Goal: Task Accomplishment & Management: Use online tool/utility

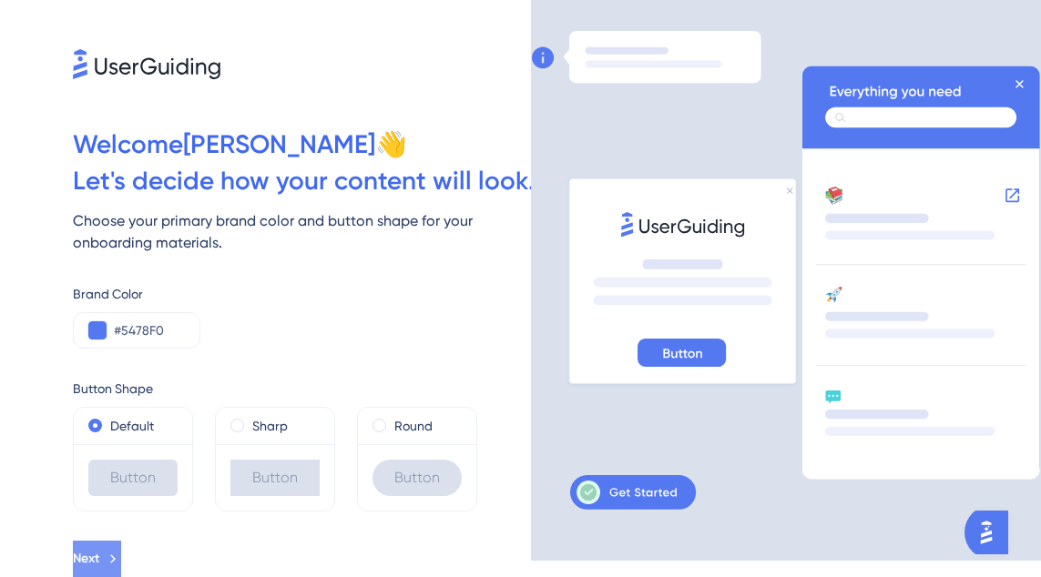
click at [99, 559] on span "Next" at bounding box center [86, 559] width 26 height 22
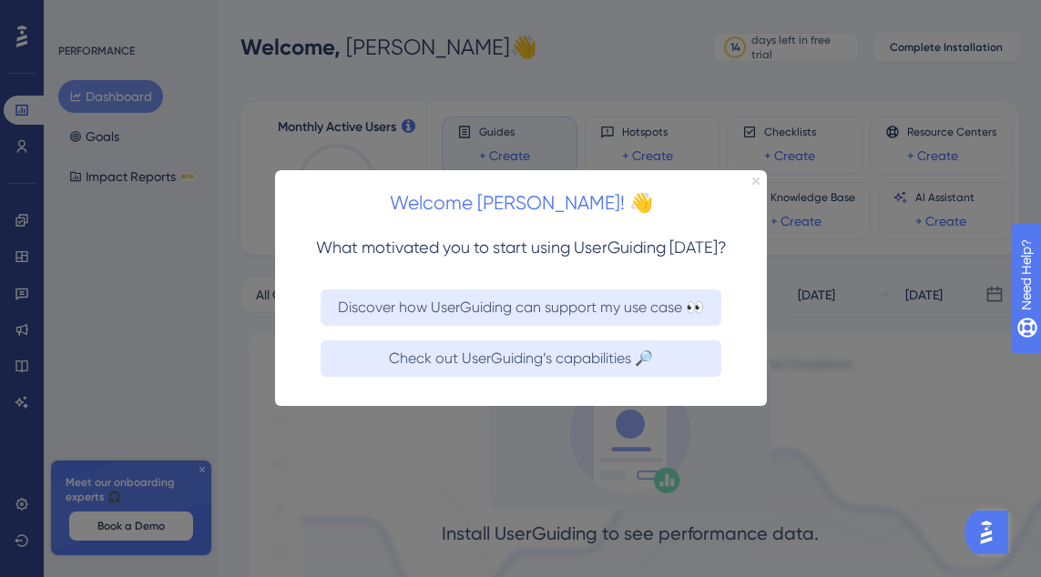
click at [751, 181] on icon "Close Preview" at bounding box center [754, 181] width 7 height 7
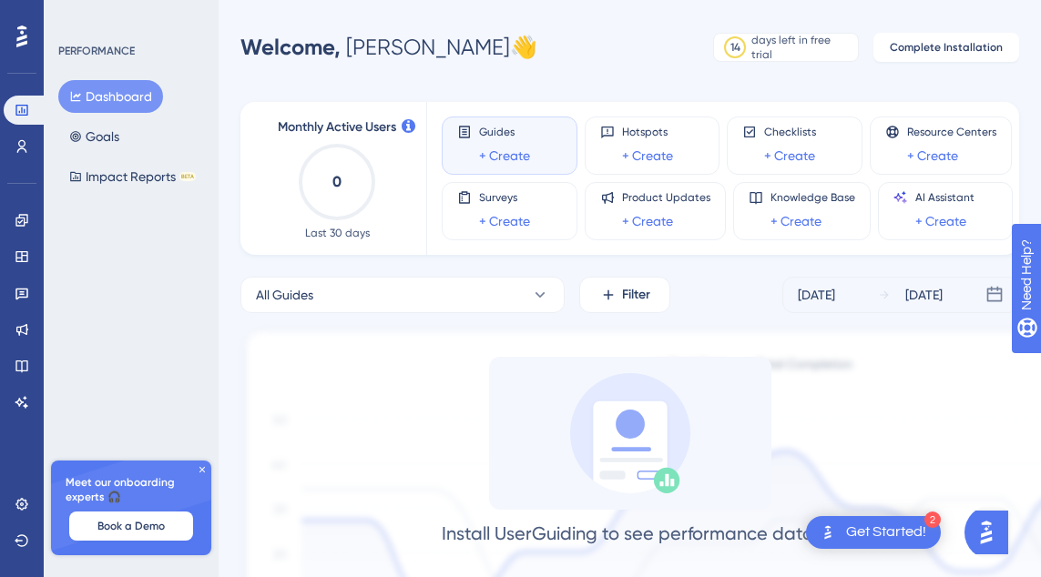
click at [869, 551] on div "Install UserGuiding to see performance data. Once you install the code and star…" at bounding box center [629, 504] width 778 height 295
click at [871, 523] on div "Get Started!" at bounding box center [886, 533] width 80 height 20
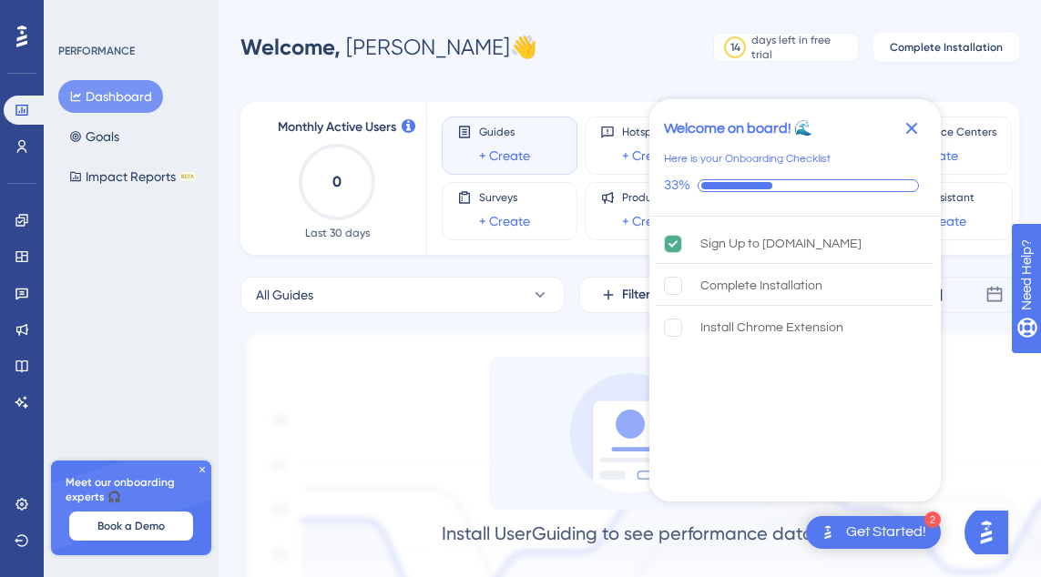
click at [909, 123] on icon "Close Checklist" at bounding box center [911, 128] width 22 height 22
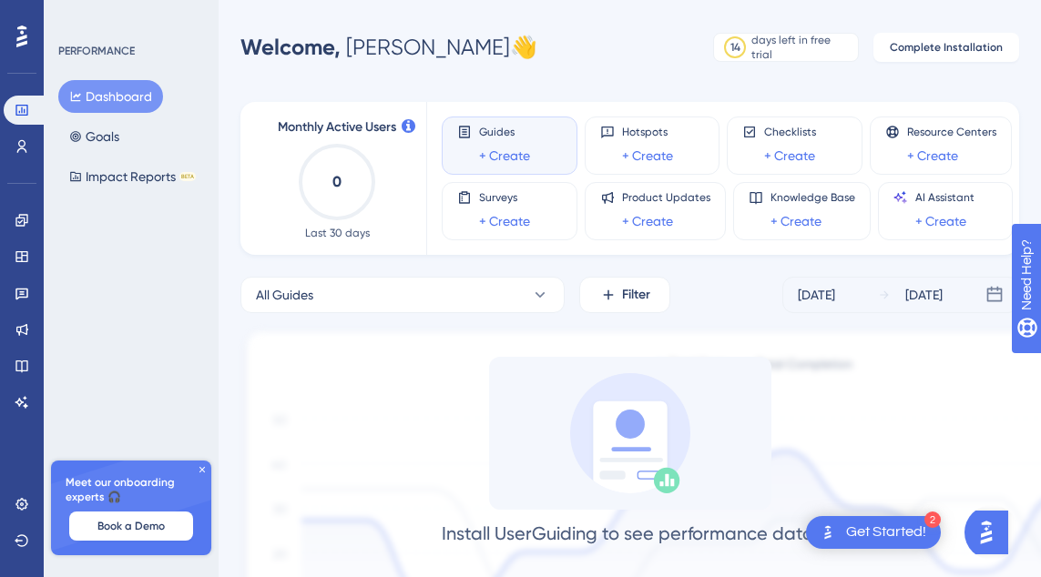
click at [857, 524] on div "Get Started!" at bounding box center [886, 533] width 80 height 20
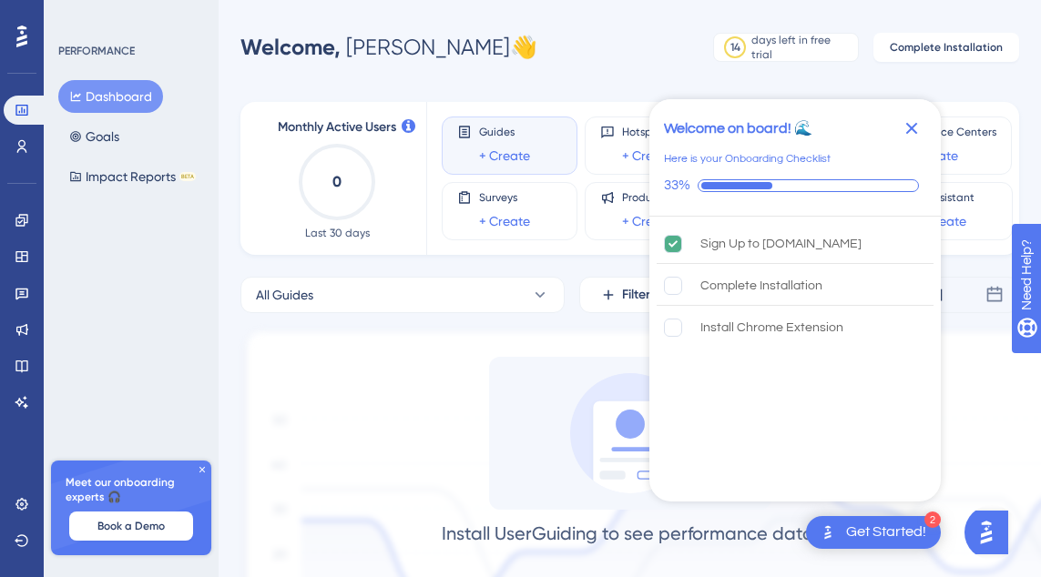
click at [913, 136] on icon "Close Checklist" at bounding box center [911, 128] width 22 height 22
